Goal: Navigation & Orientation: Find specific page/section

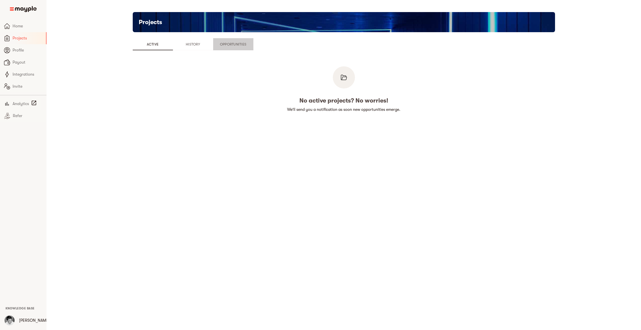
click at [229, 46] on span "Opportunities" at bounding box center [233, 44] width 34 height 6
